Goal: Information Seeking & Learning: Learn about a topic

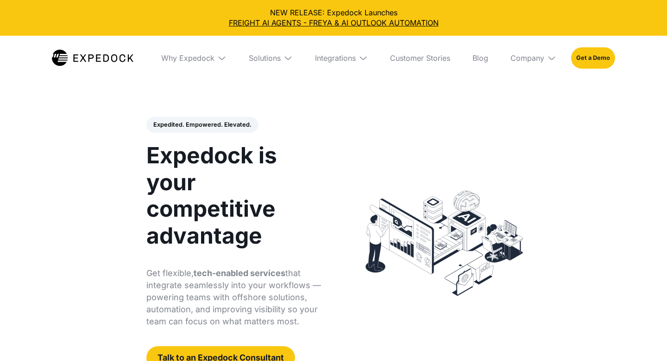
select select
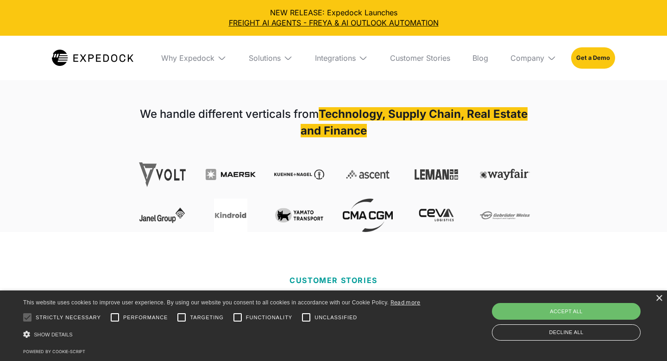
scroll to position [319, 0]
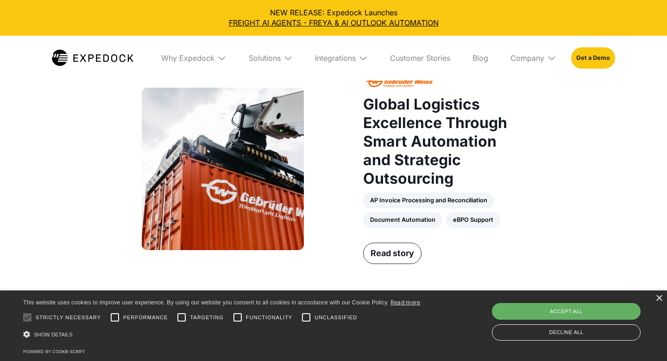
click at [532, 313] on div "Accept all" at bounding box center [566, 311] width 149 height 17
checkbox input "true"
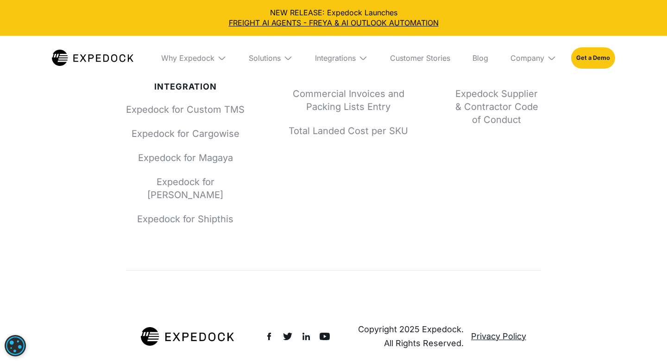
scroll to position [3591, 0]
click at [536, 64] on div "Company" at bounding box center [533, 58] width 61 height 44
click at [531, 95] on link "About Us" at bounding box center [533, 92] width 61 height 24
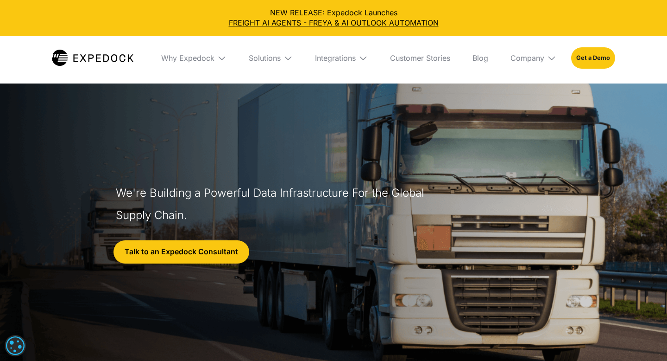
select select
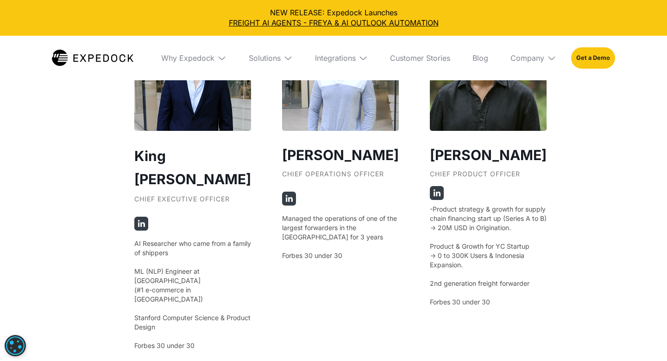
scroll to position [1753, 0]
click at [144, 216] on img at bounding box center [141, 223] width 14 height 14
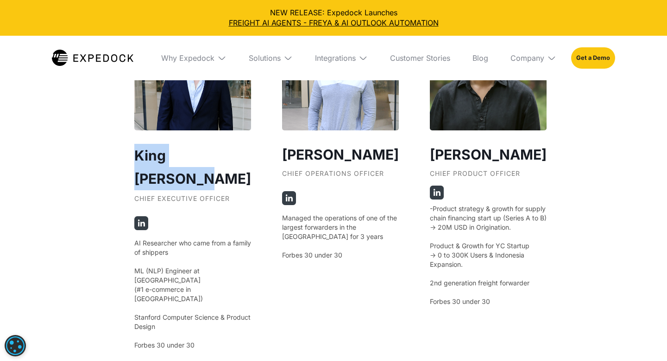
drag, startPoint x: 124, startPoint y: 153, endPoint x: 241, endPoint y: 154, distance: 116.3
click at [241, 154] on div "Our Founders ‍ King [PERSON_NAME] Chief Executive Officer AI Researcher who cam…" at bounding box center [334, 53] width 436 height 943
copy h2 "King [PERSON_NAME]"
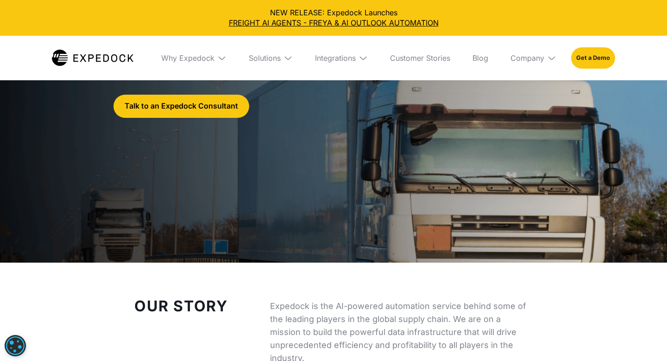
scroll to position [0, 0]
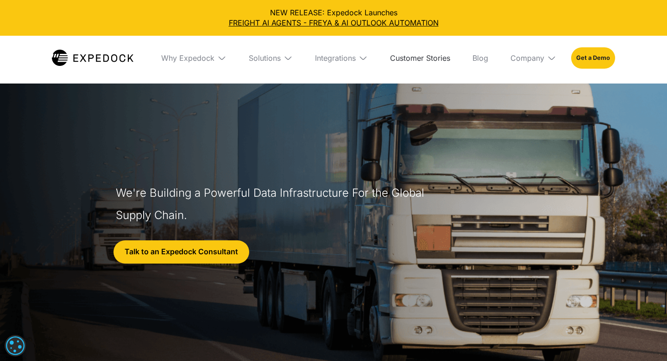
click at [426, 63] on link "Customer Stories" at bounding box center [420, 58] width 75 height 44
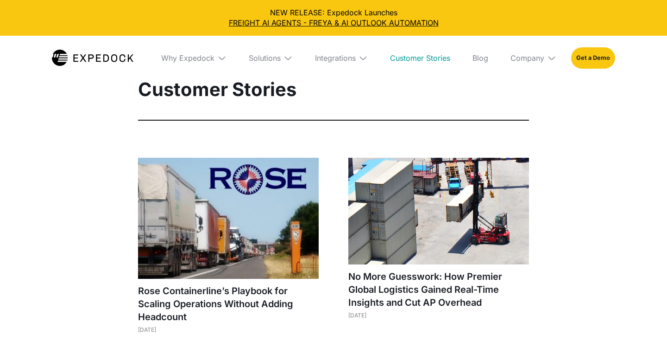
select select
